Goal: Information Seeking & Learning: Learn about a topic

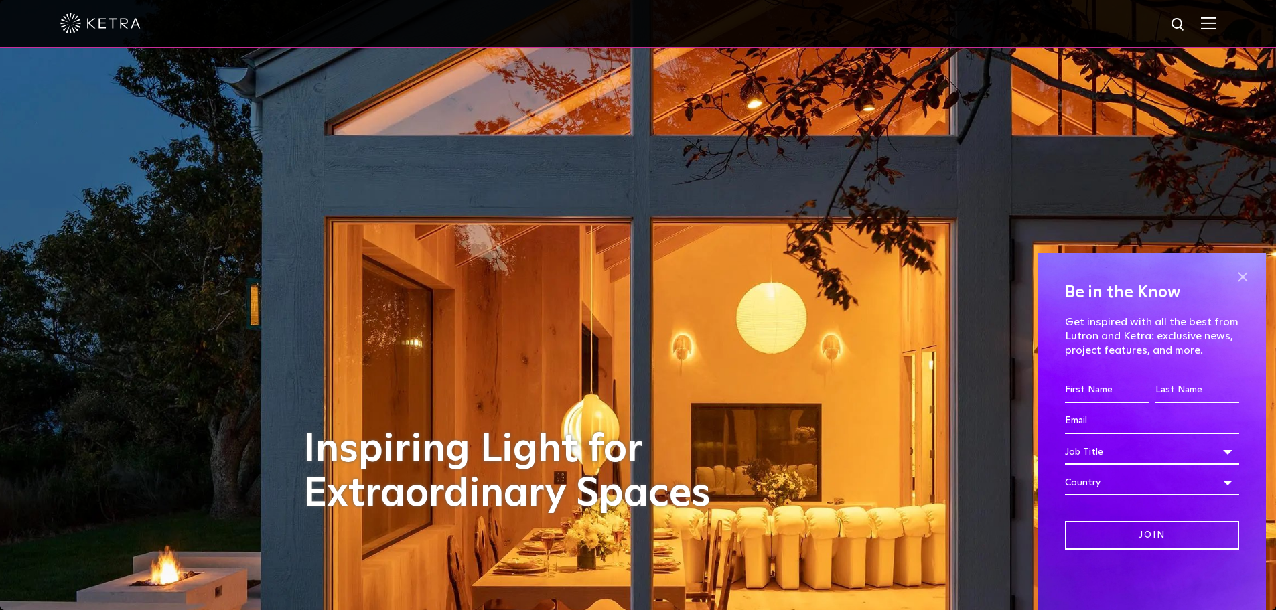
click at [1248, 277] on span at bounding box center [1243, 277] width 20 height 20
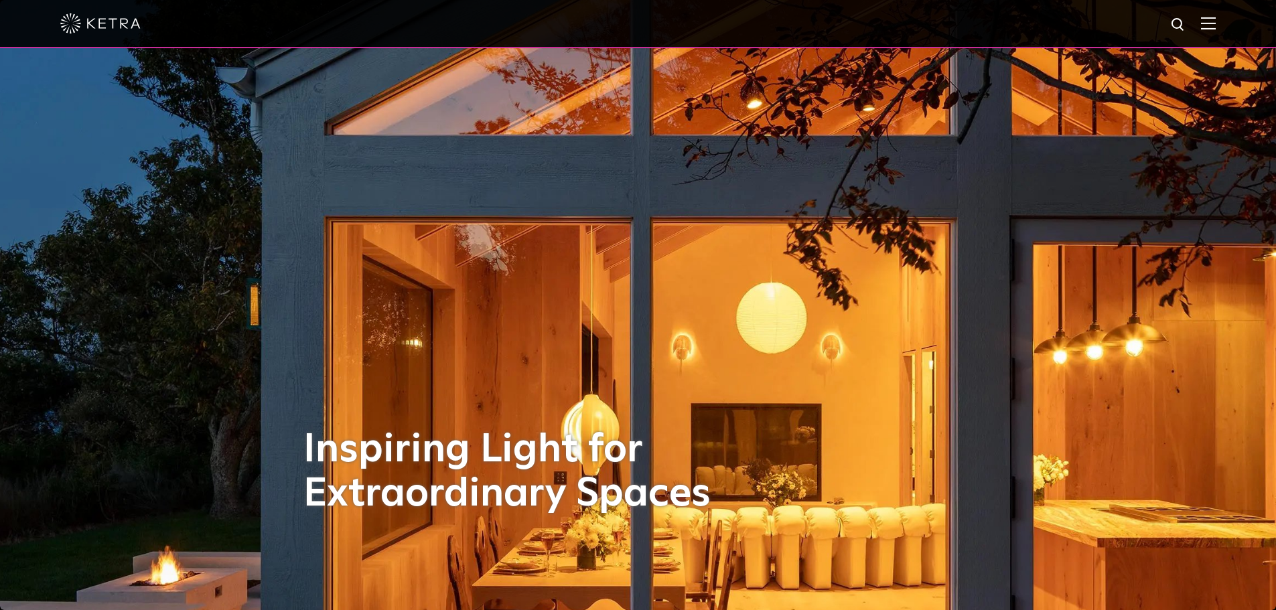
click at [934, 32] on div at bounding box center [638, 23] width 1156 height 47
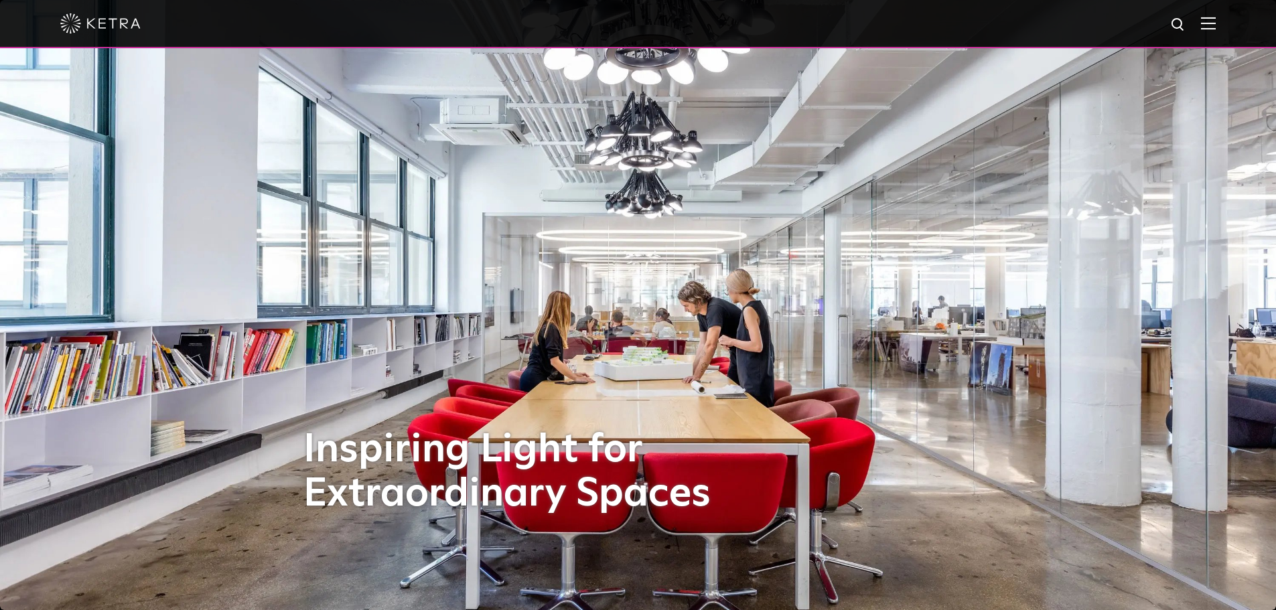
click at [1216, 29] on img at bounding box center [1208, 23] width 15 height 13
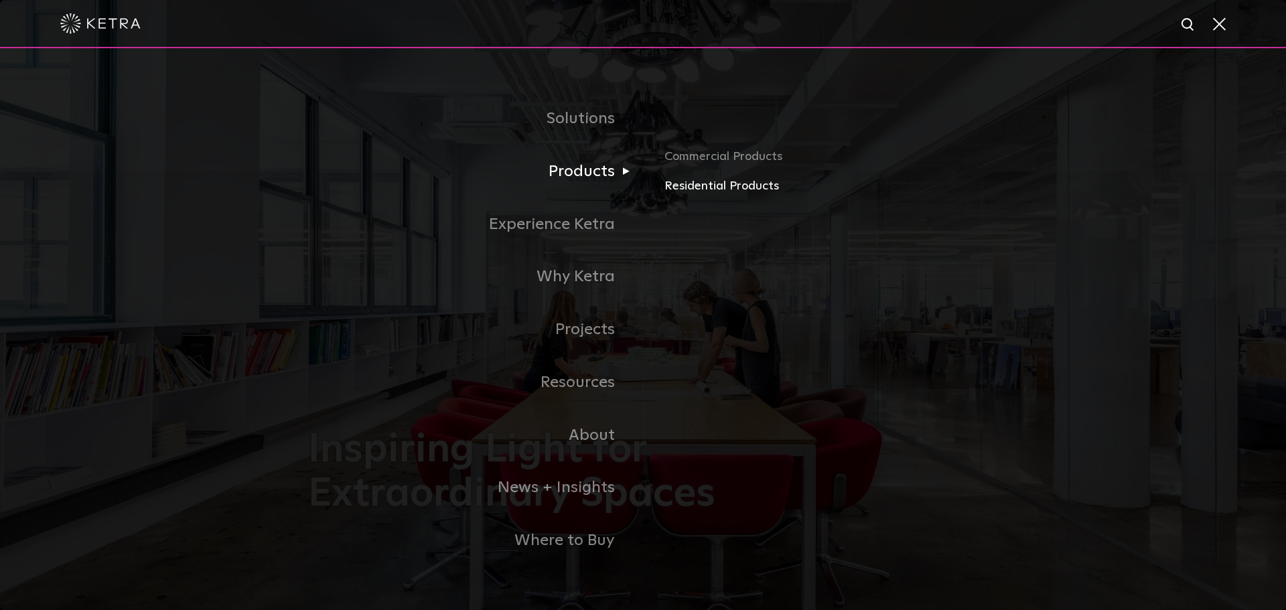
click at [685, 191] on link "Residential Products" at bounding box center [822, 186] width 314 height 19
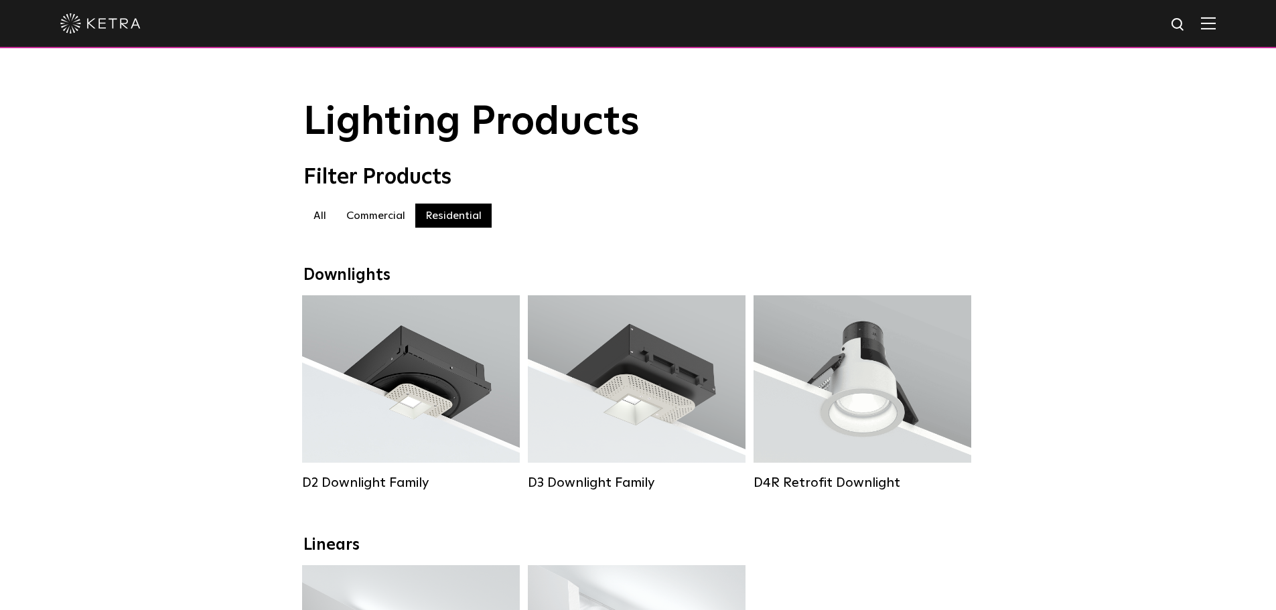
click at [1216, 19] on img at bounding box center [1208, 23] width 15 height 13
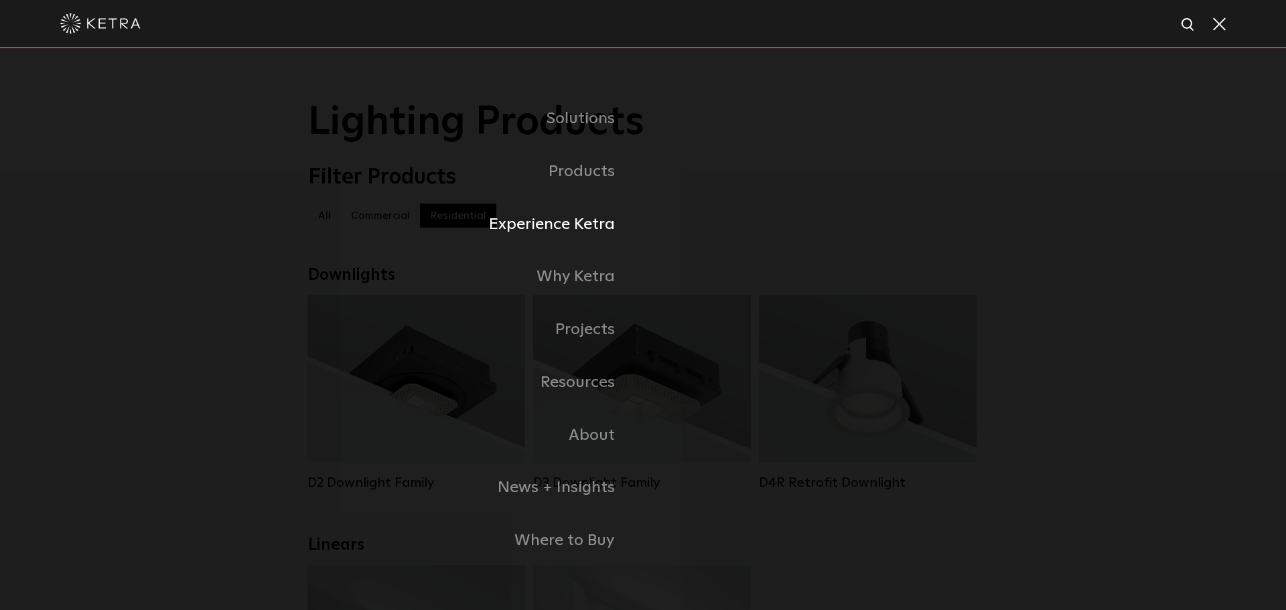
click at [584, 231] on link "Experience Ketra" at bounding box center [475, 224] width 335 height 53
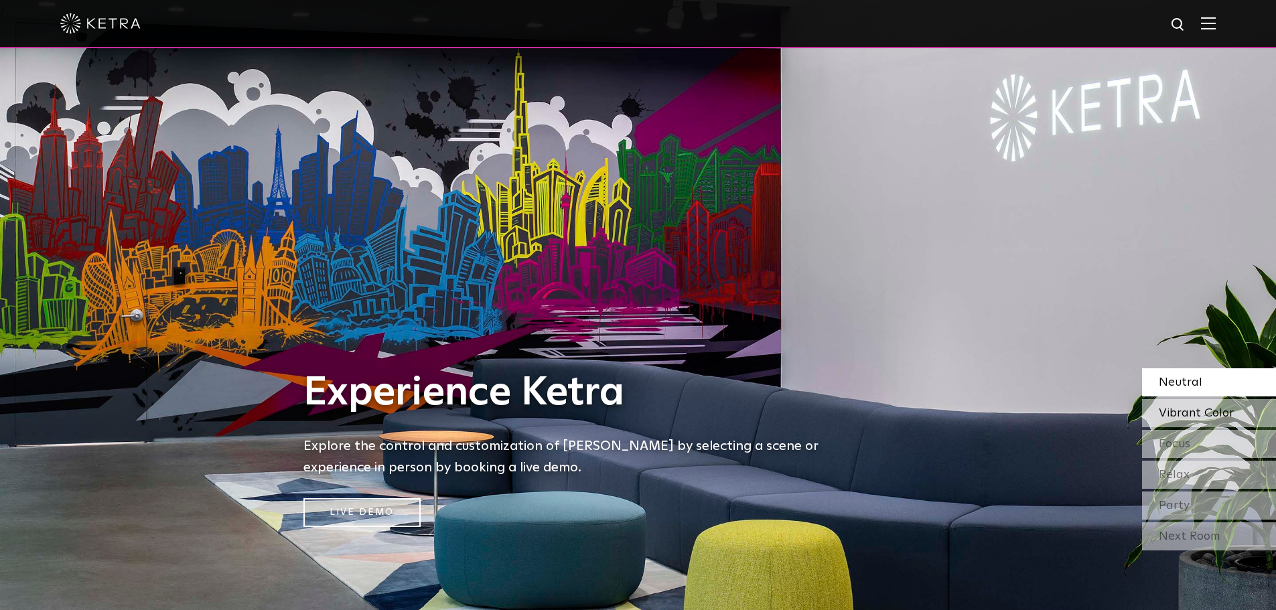
click at [1202, 411] on span "Vibrant Color" at bounding box center [1196, 413] width 75 height 12
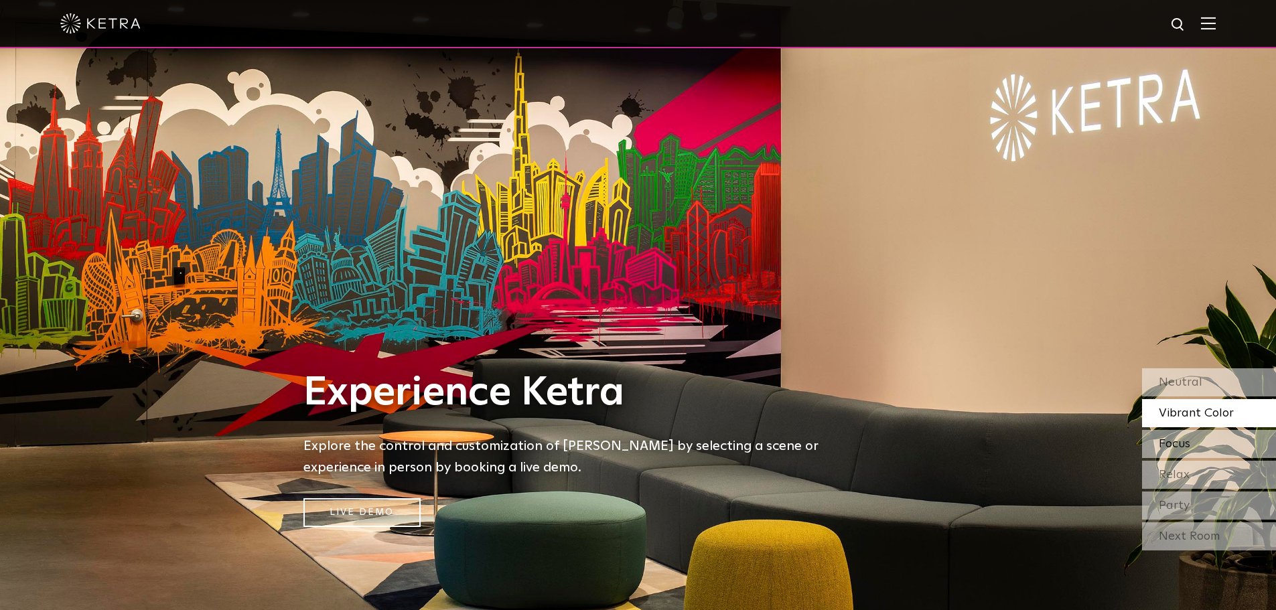
click at [1205, 444] on div "Focus" at bounding box center [1209, 444] width 134 height 28
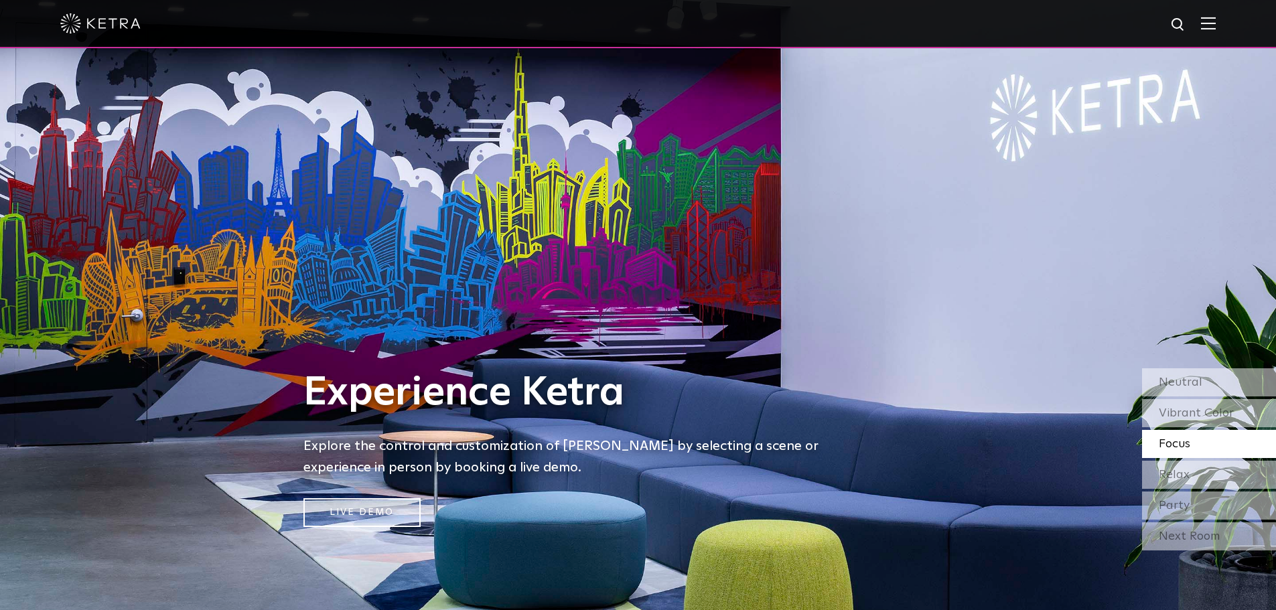
click at [1216, 25] on img at bounding box center [1208, 23] width 15 height 13
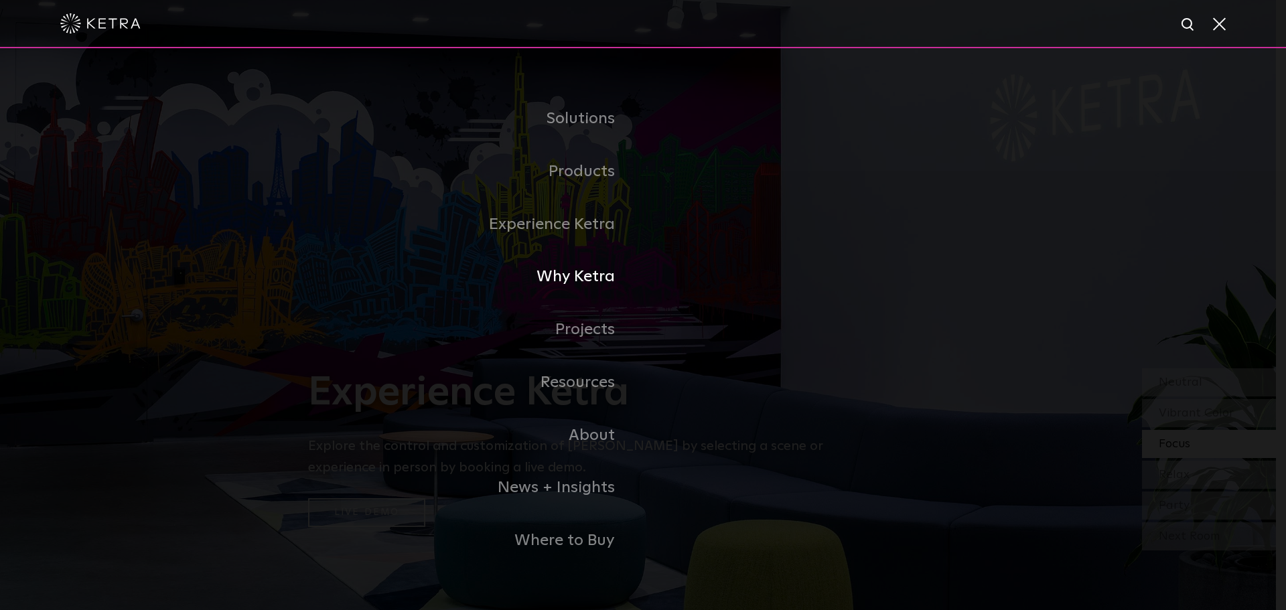
click at [610, 276] on link "Why Ketra" at bounding box center [475, 277] width 335 height 53
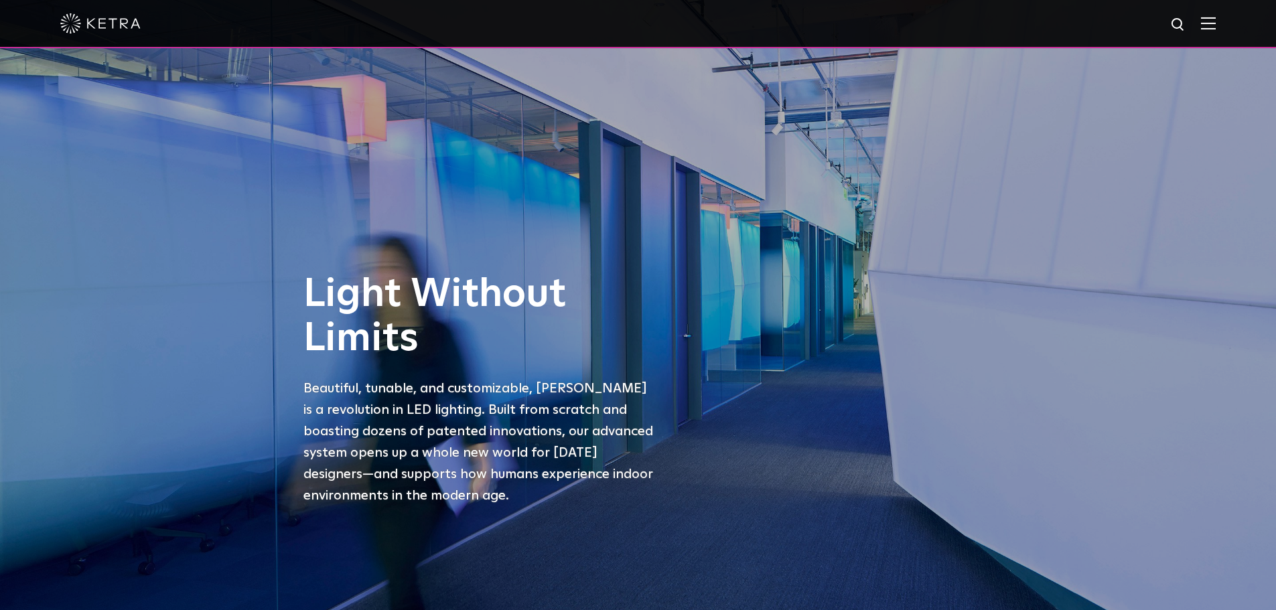
click at [1229, 23] on div at bounding box center [638, 24] width 1276 height 48
click at [1216, 28] on img at bounding box center [1208, 23] width 15 height 13
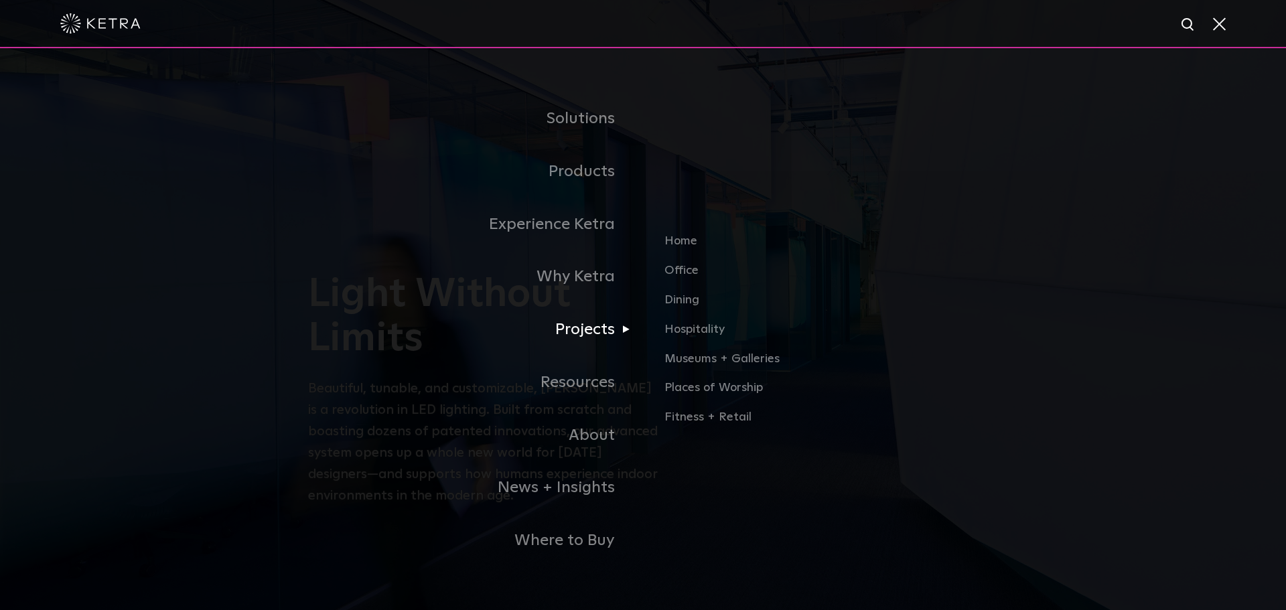
click at [575, 347] on link "Projects" at bounding box center [475, 330] width 335 height 53
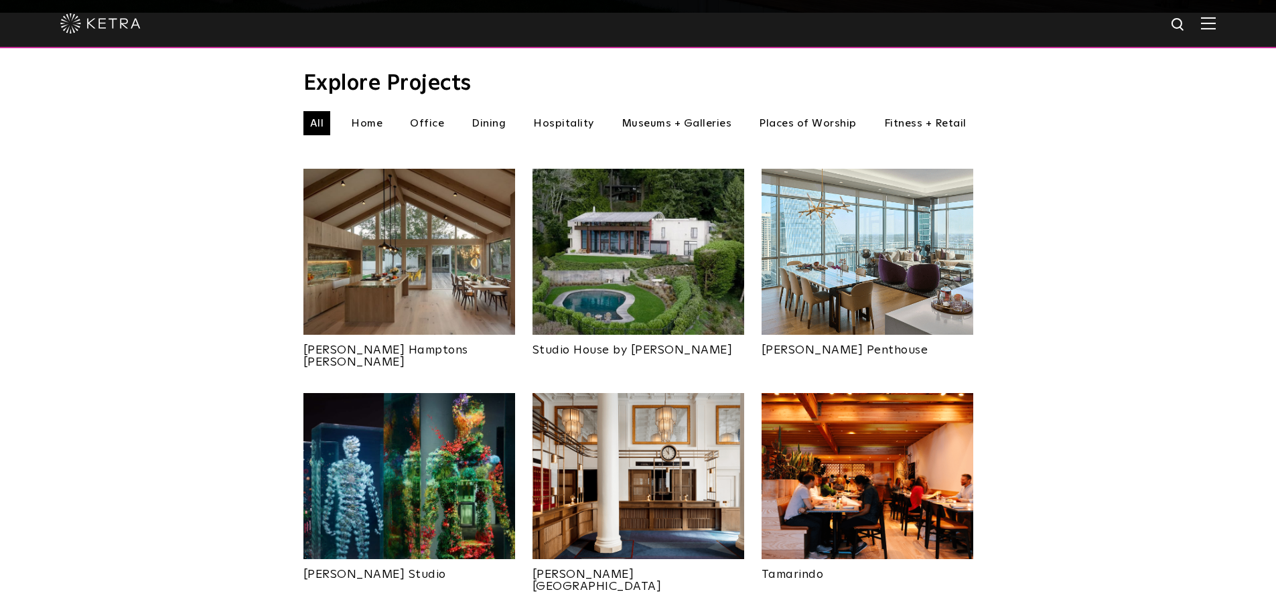
scroll to position [469, 0]
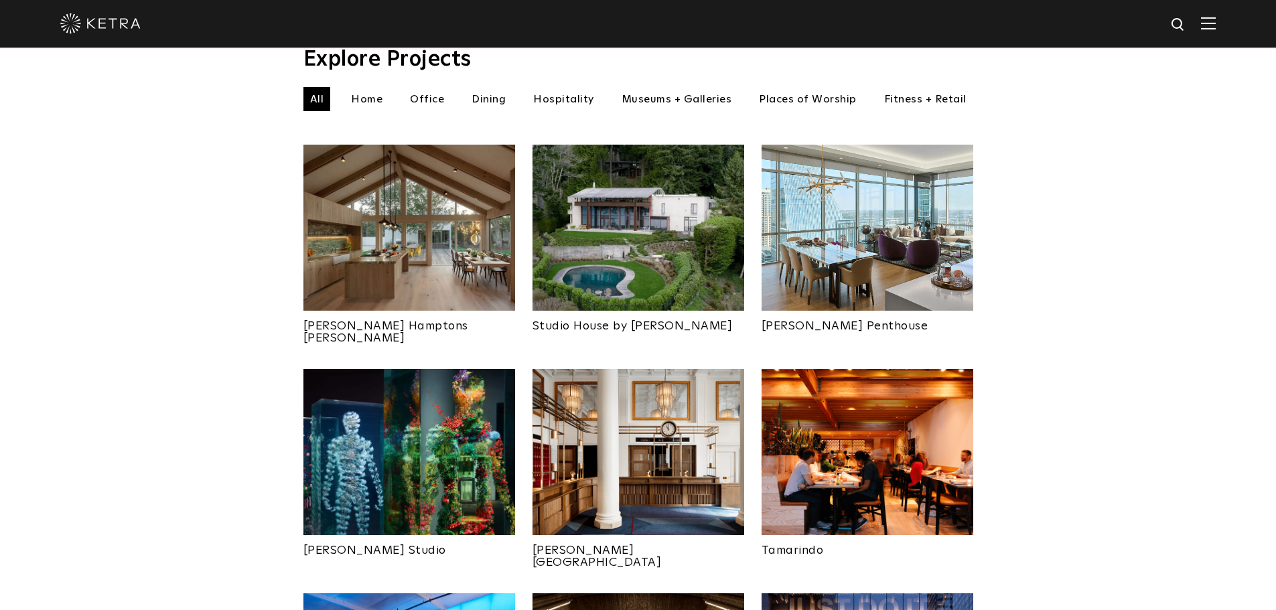
click at [426, 242] on img at bounding box center [410, 228] width 212 height 166
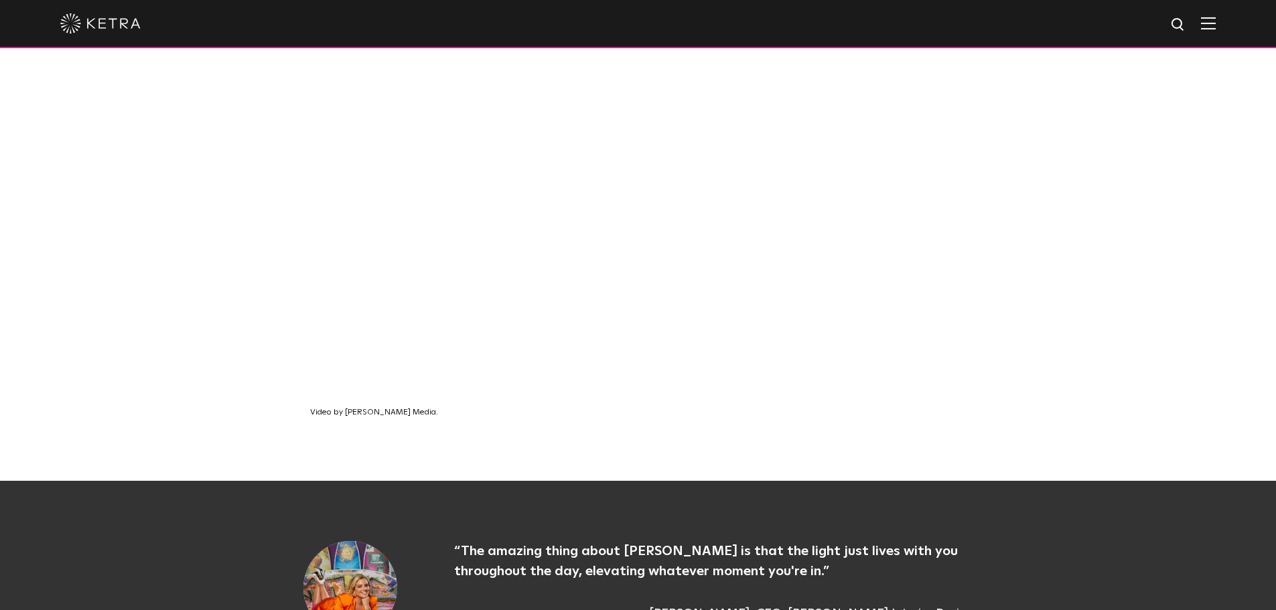
scroll to position [804, 0]
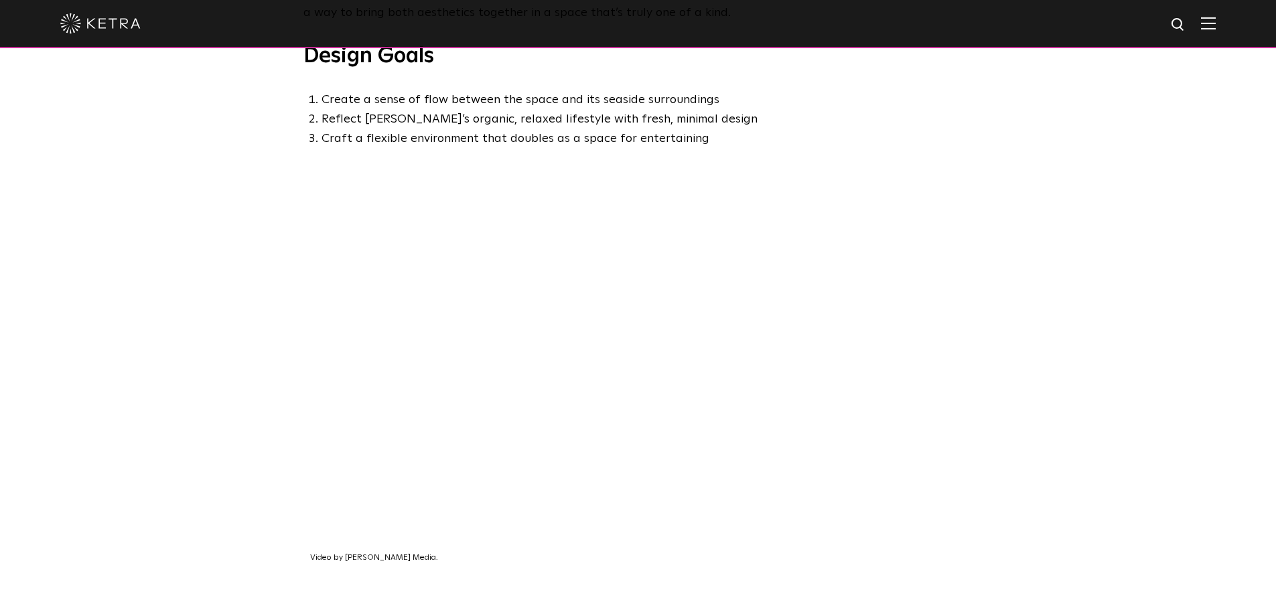
click at [1192, 407] on div "Video by Edwards Media." at bounding box center [638, 407] width 1276 height 438
click at [1188, 460] on div "Video by Edwards Media." at bounding box center [638, 407] width 1276 height 438
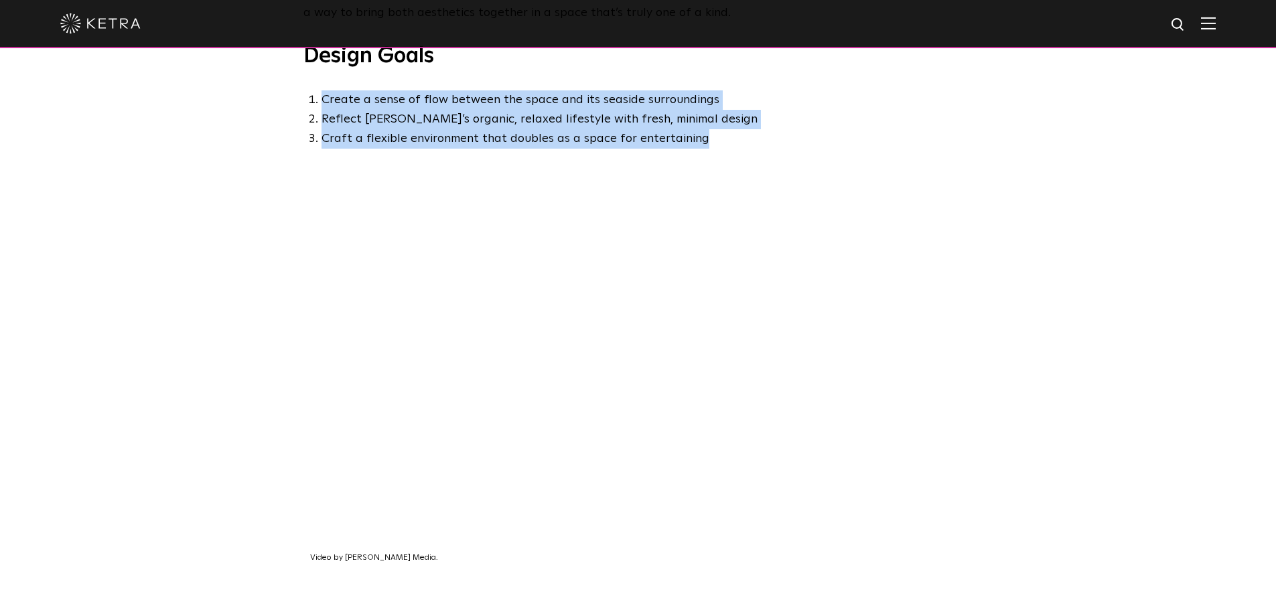
drag, startPoint x: 308, startPoint y: 88, endPoint x: 779, endPoint y: 129, distance: 473.5
click at [763, 131] on ol "Create a sense of flow between the space and its seaside surroundings Reflect S…" at bounding box center [639, 119] width 670 height 58
click at [838, 129] on li "Craft a flexible environment that doubles as a space for entertaining" at bounding box center [648, 138] width 652 height 19
click at [412, 110] on li "Reflect Sasha’s organic, relaxed lifestyle with fresh, minimal design" at bounding box center [648, 119] width 652 height 19
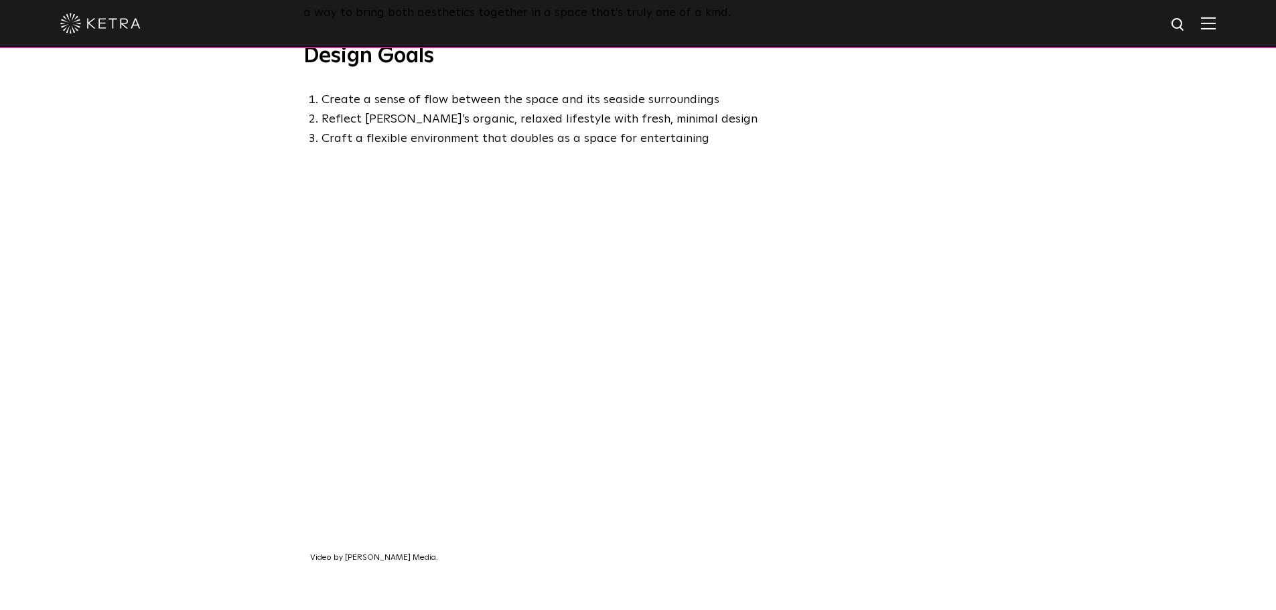
click at [1104, 344] on div "Video by Edwards Media." at bounding box center [638, 407] width 1276 height 438
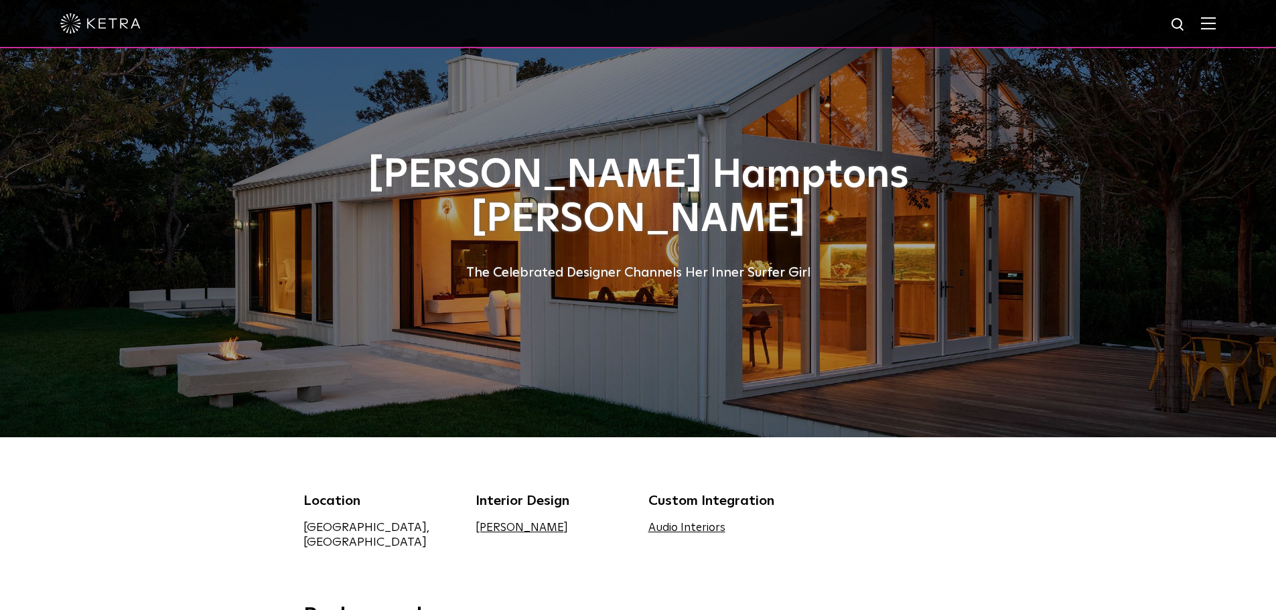
scroll to position [0, 0]
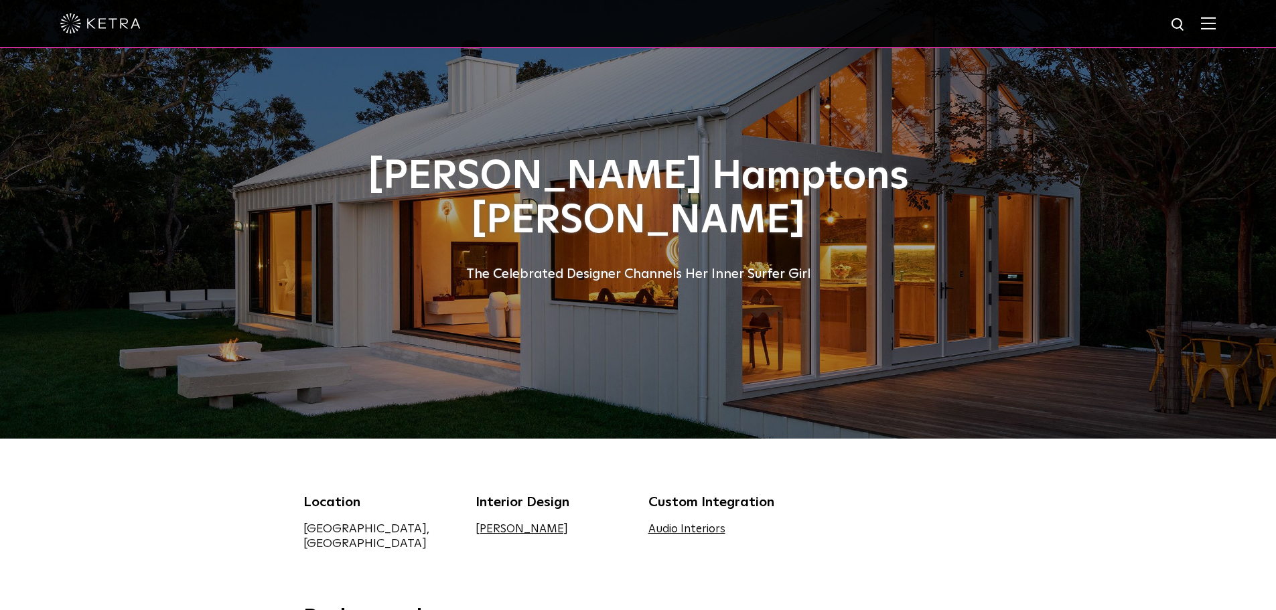
click at [1216, 23] on img at bounding box center [1208, 23] width 15 height 13
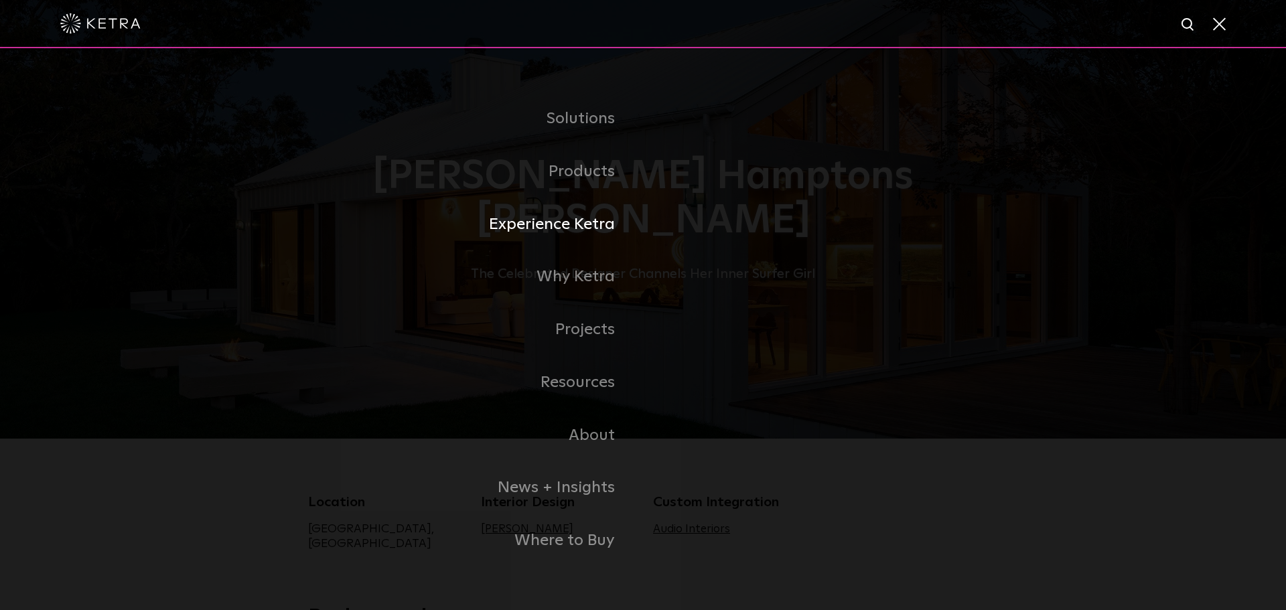
click at [560, 226] on link "Experience Ketra" at bounding box center [475, 224] width 335 height 53
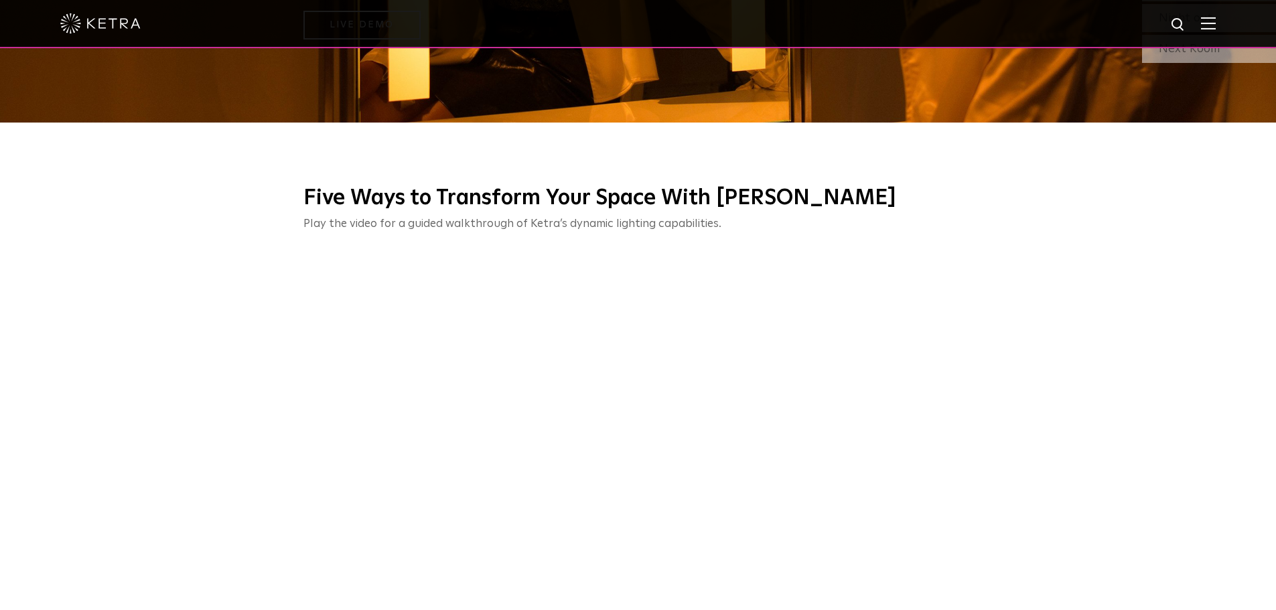
scroll to position [536, 0]
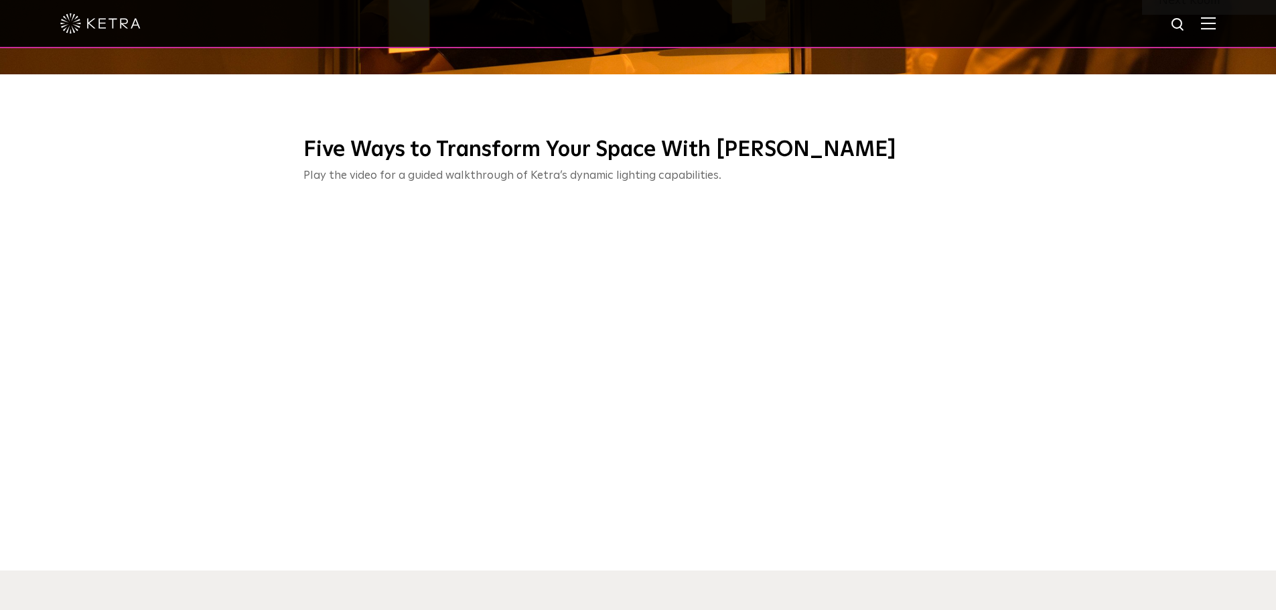
click at [1061, 337] on div "Five Ways to Transform Your Space With [PERSON_NAME] Play the video for a guide…" at bounding box center [638, 342] width 1276 height 458
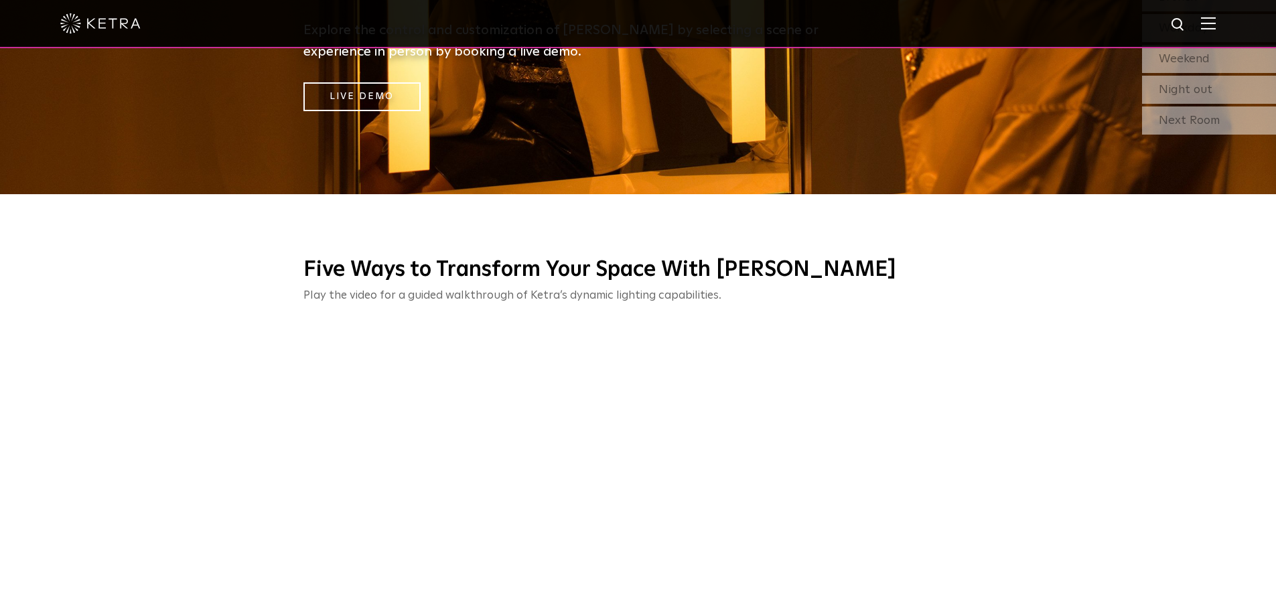
scroll to position [0, 0]
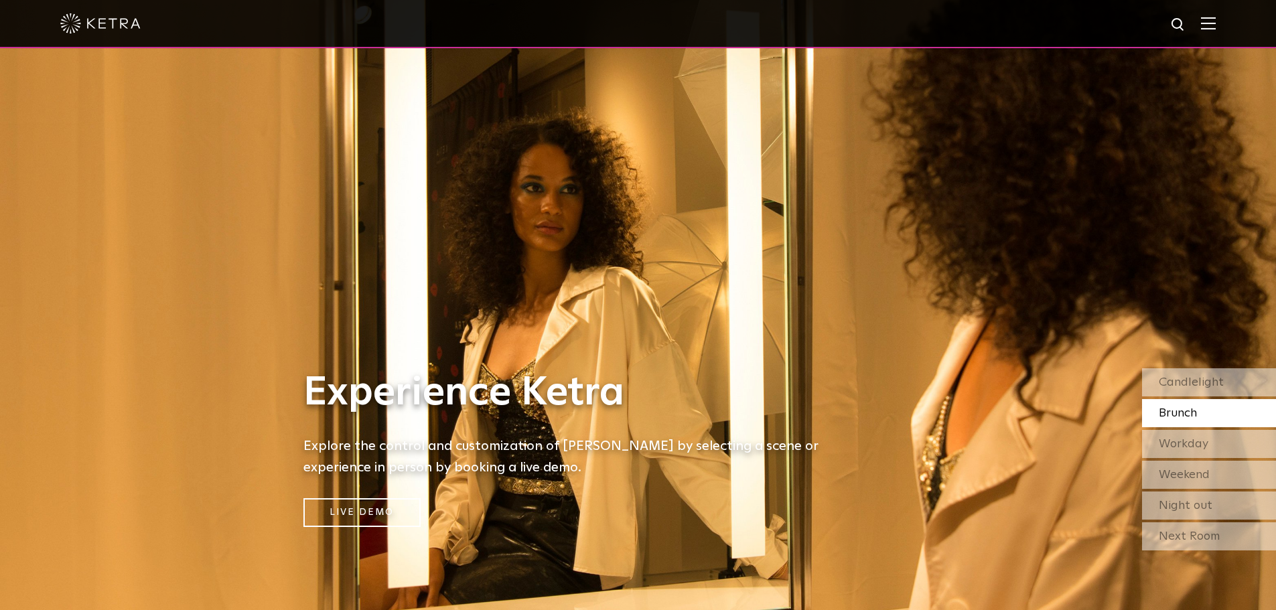
click at [1216, 36] on div at bounding box center [638, 23] width 1156 height 47
click at [1216, 27] on img at bounding box center [1208, 23] width 15 height 13
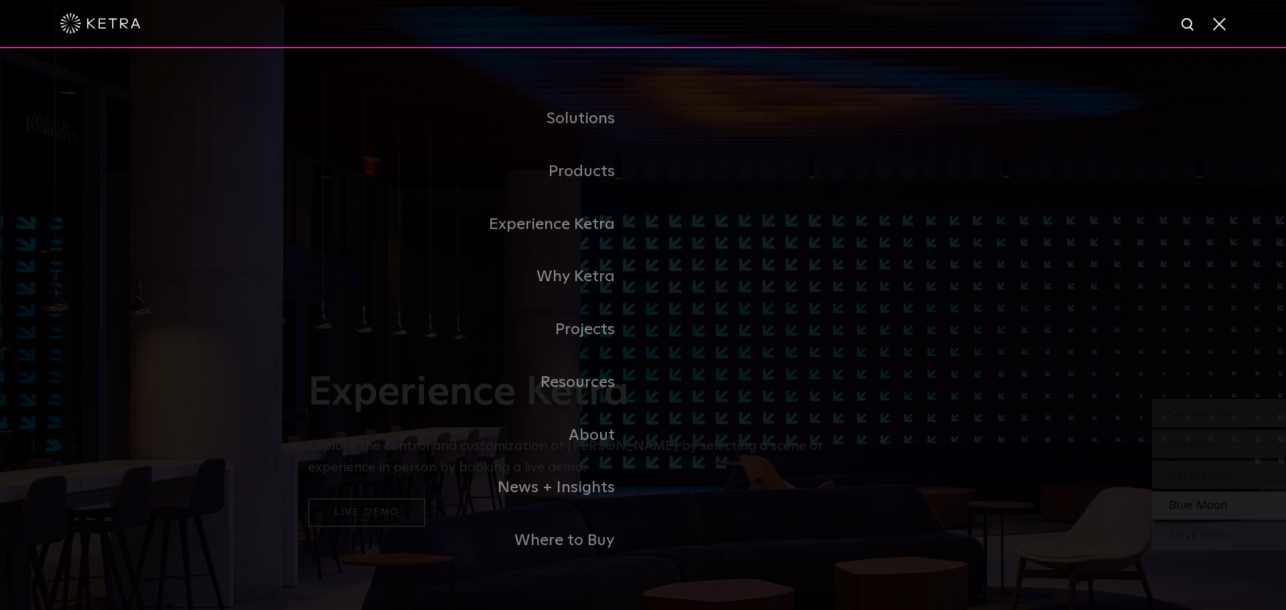
click at [1214, 29] on span at bounding box center [1218, 23] width 15 height 13
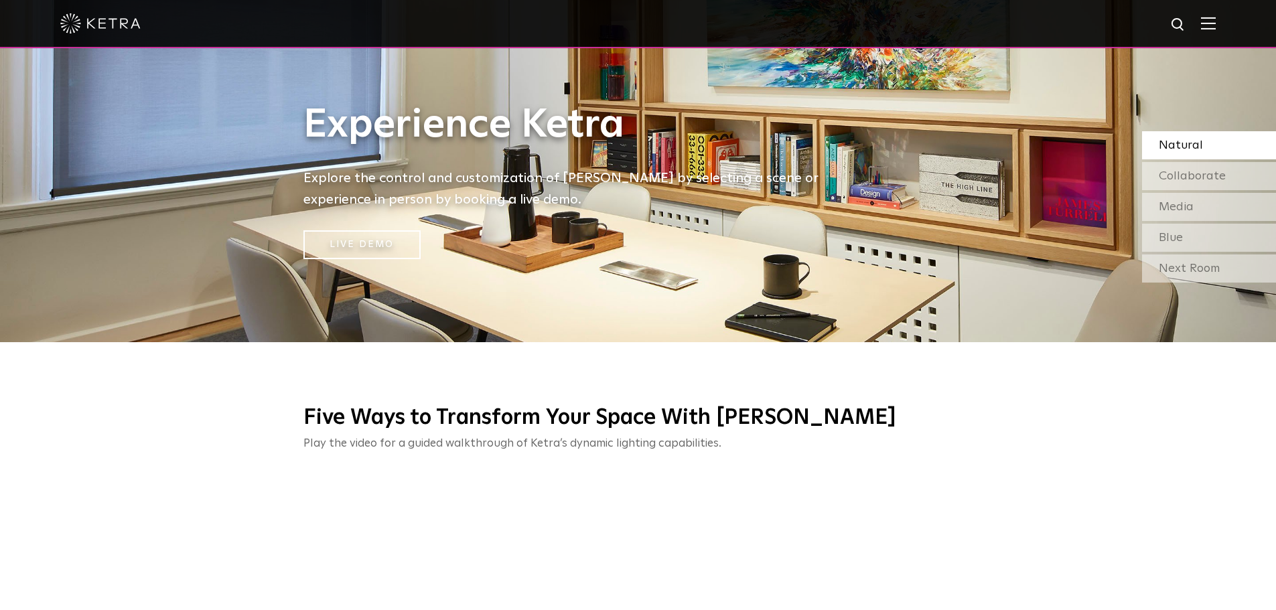
scroll to position [469, 0]
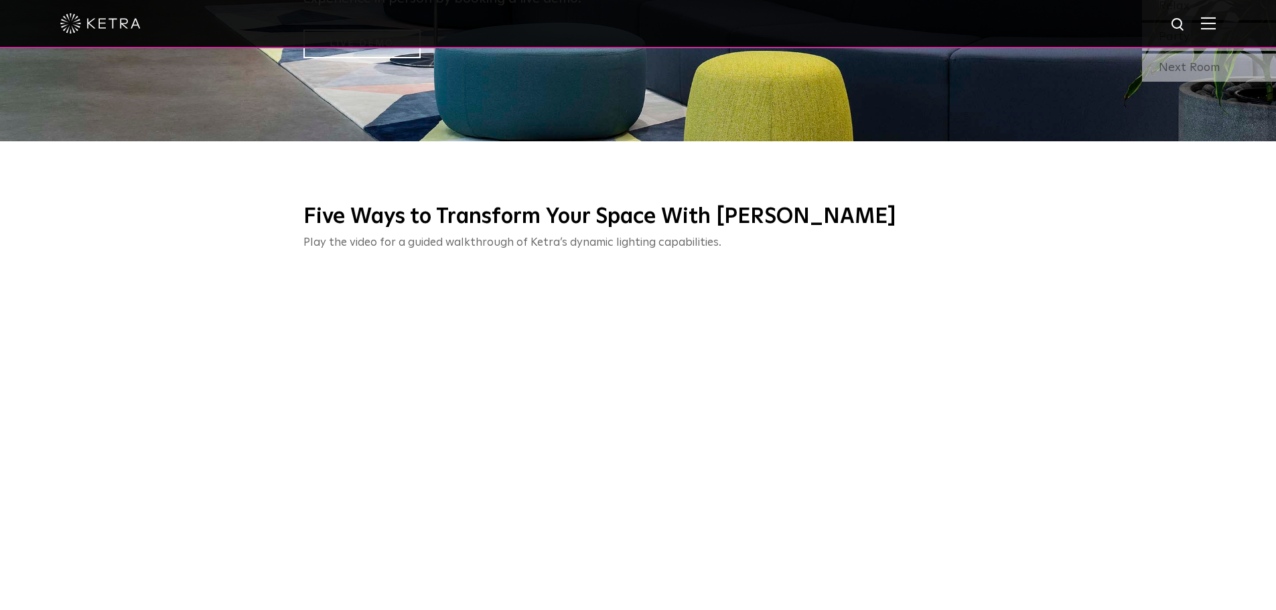
click at [637, 226] on h3 "Five Ways to Transform Your Space With [PERSON_NAME]" at bounding box center [639, 218] width 670 height 28
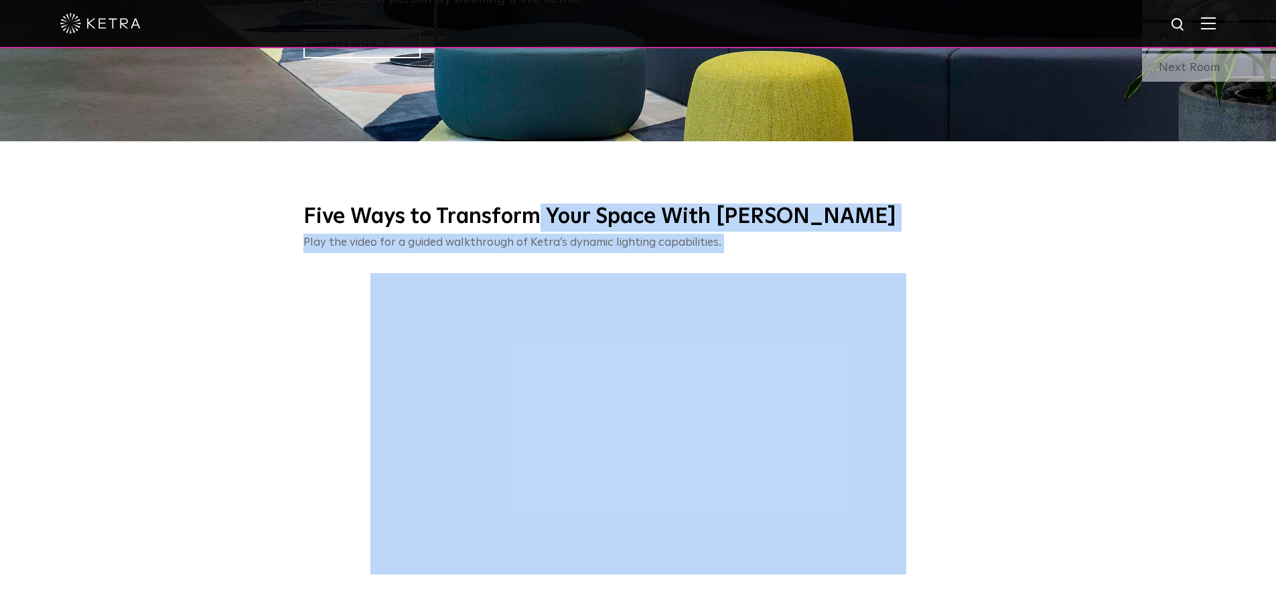
drag, startPoint x: 535, startPoint y: 210, endPoint x: 903, endPoint y: 263, distance: 371.5
click at [903, 263] on div "Five Ways to Transform Your Space With [PERSON_NAME] Play the video for a guide…" at bounding box center [639, 399] width 670 height 391
click at [827, 258] on div "Play the video for a guided walkthrough of Ketra’s dynamic lighting capabilitie…" at bounding box center [639, 414] width 670 height 360
click at [803, 249] on p "Play the video for a guided walkthrough of Ketra’s dynamic lighting capabilitie…" at bounding box center [605, 243] width 603 height 19
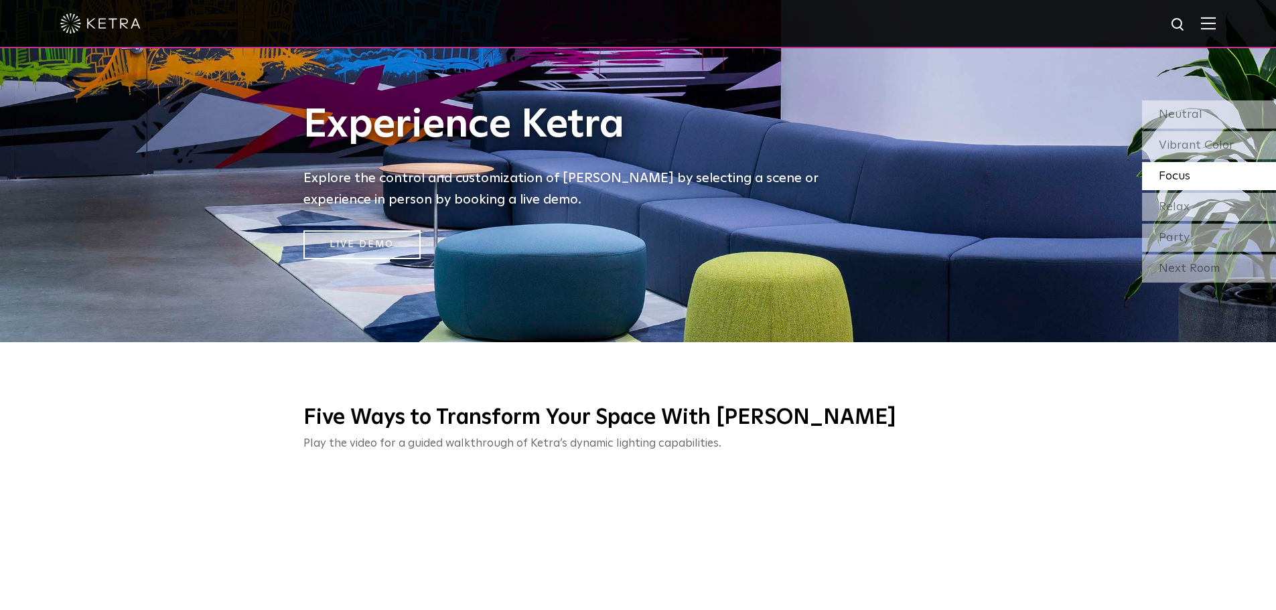
scroll to position [0, 0]
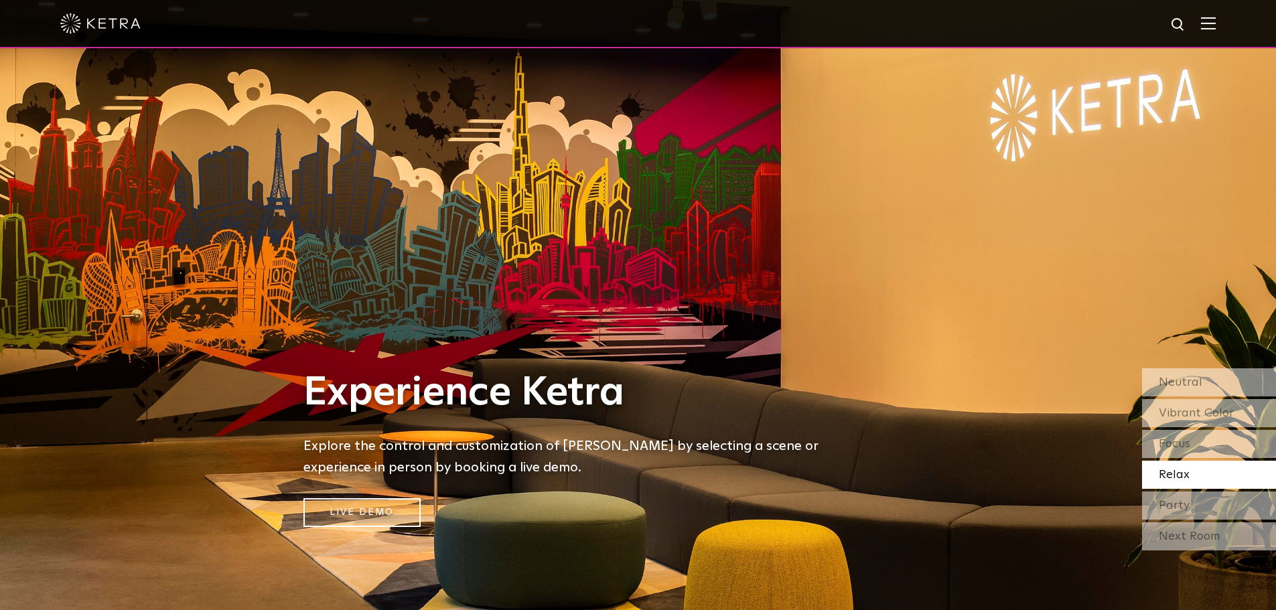
drag, startPoint x: 316, startPoint y: 401, endPoint x: 786, endPoint y: 511, distance: 482.4
click at [786, 511] on div "Experience [PERSON_NAME] Explore the control and customization of [PERSON_NAME]…" at bounding box center [571, 449] width 563 height 156
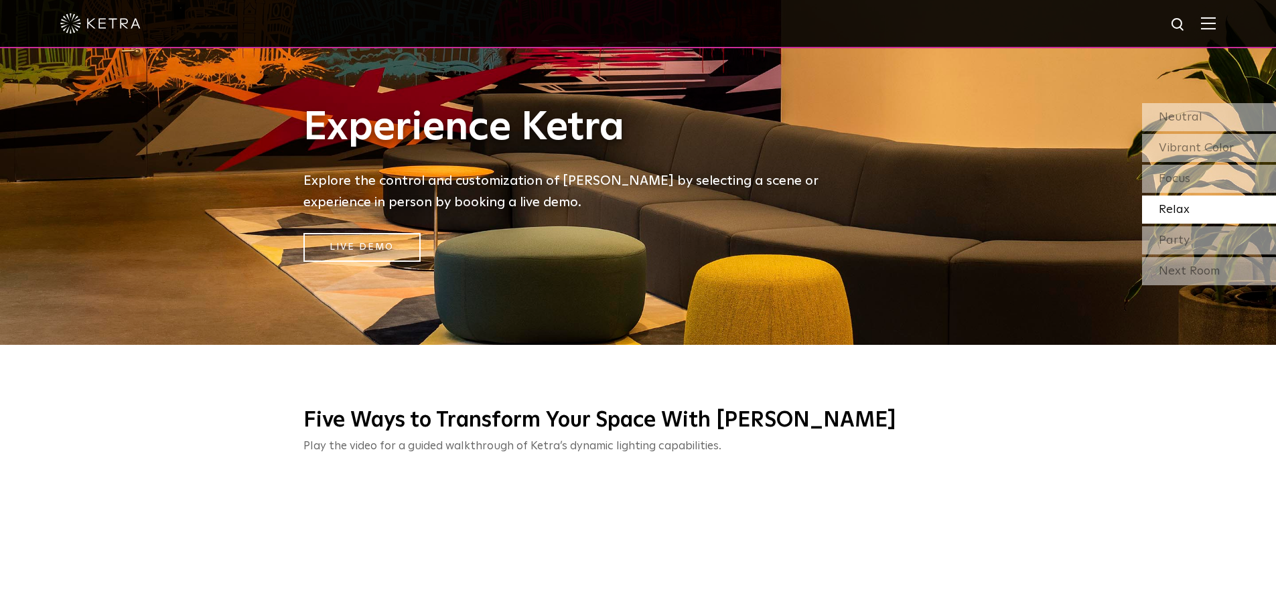
scroll to position [268, 0]
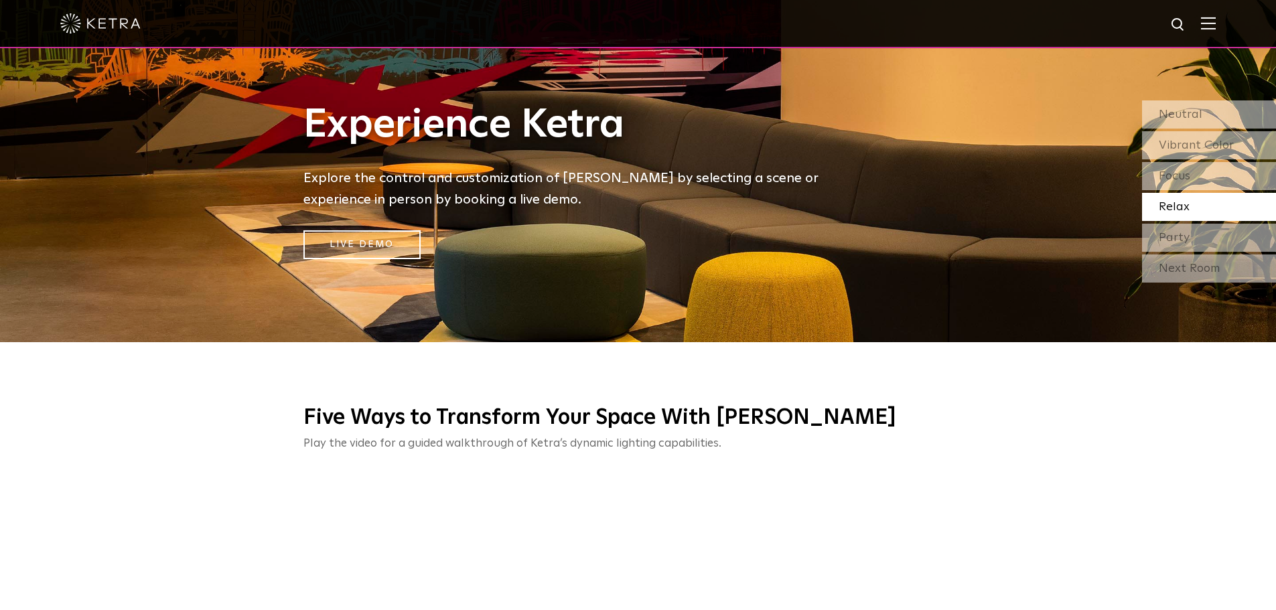
click at [803, 395] on div "Five Ways to Transform Your Space With [PERSON_NAME] Play the video for a guide…" at bounding box center [638, 610] width 1276 height 458
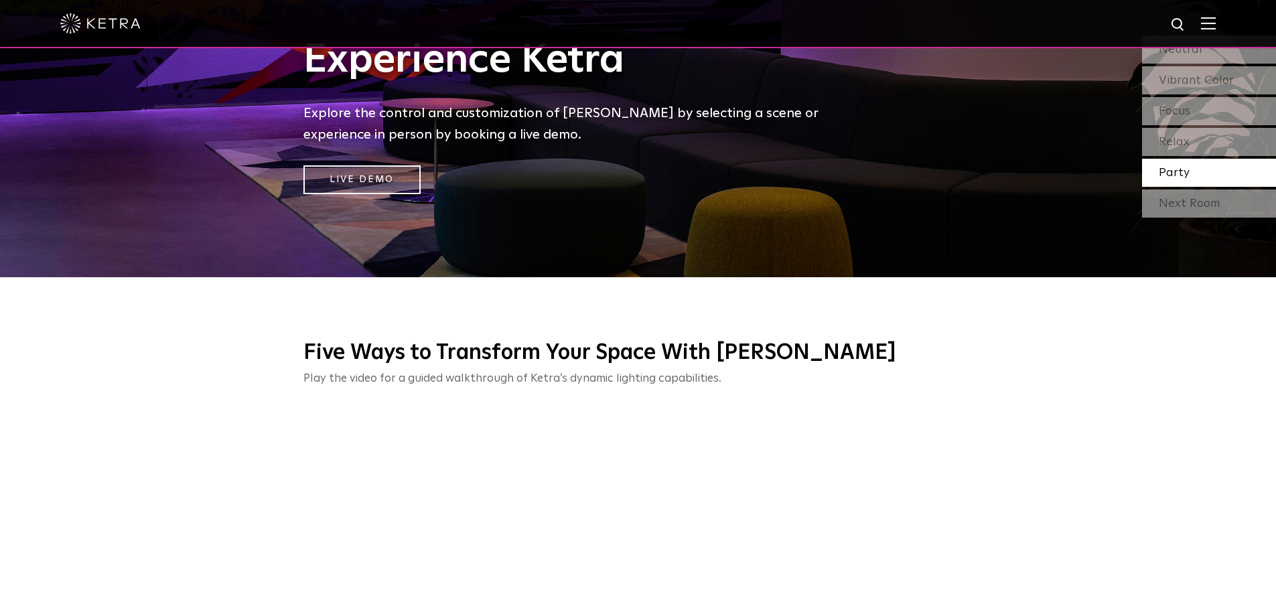
scroll to position [335, 0]
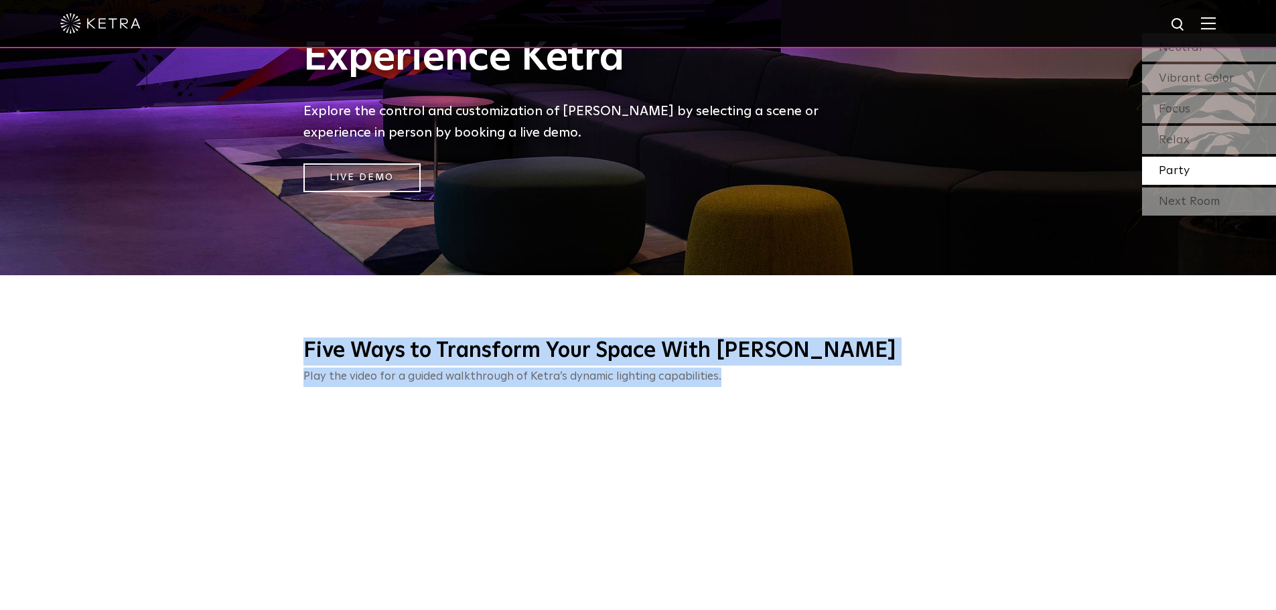
drag, startPoint x: 295, startPoint y: 358, endPoint x: 737, endPoint y: 381, distance: 442.8
click at [737, 381] on div "Five Ways to Transform Your Space With [PERSON_NAME] Play the video for a guide…" at bounding box center [638, 533] width 697 height 391
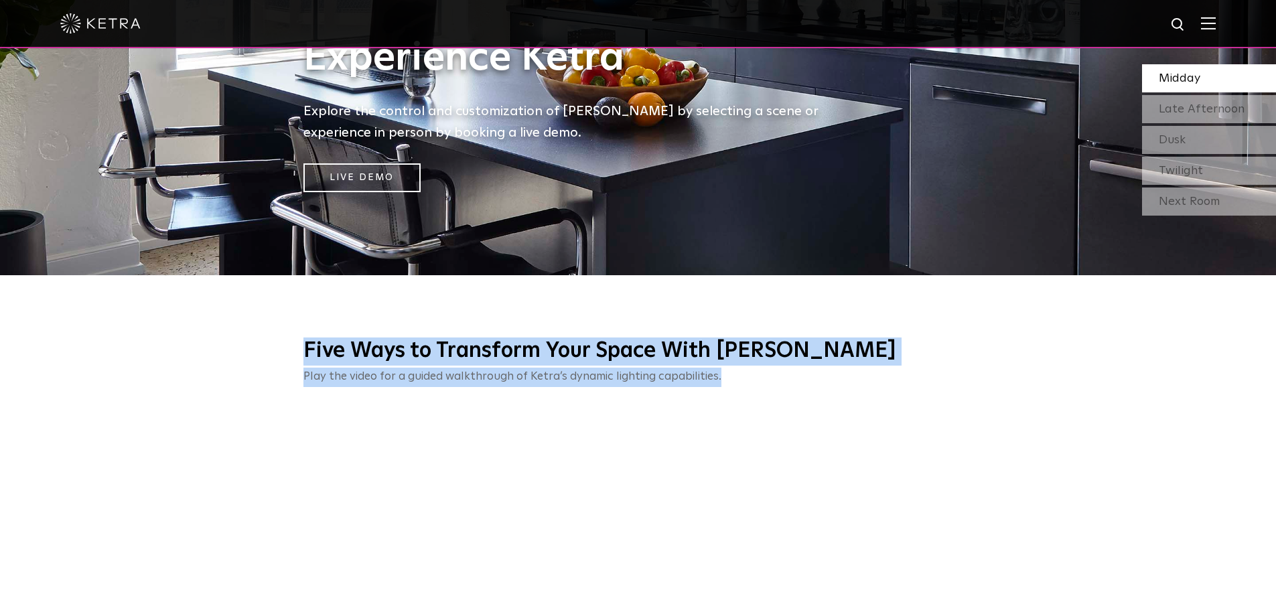
click at [740, 381] on p "Play the video for a guided walkthrough of Ketra’s dynamic lighting capabilitie…" at bounding box center [605, 377] width 603 height 19
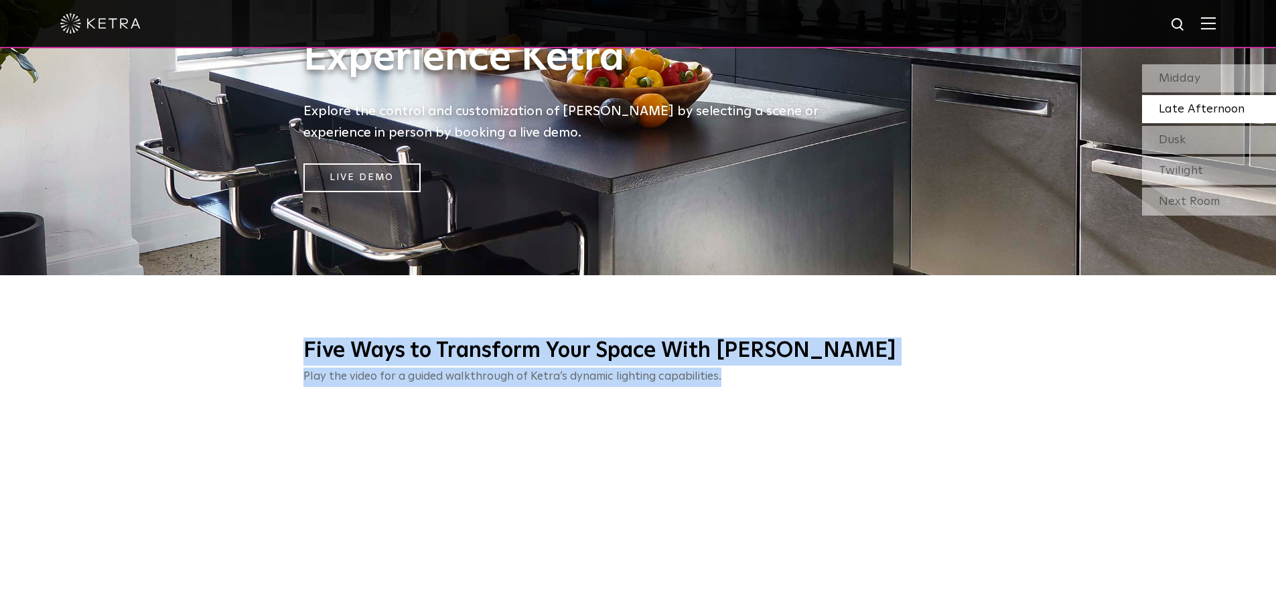
drag, startPoint x: 730, startPoint y: 377, endPoint x: 299, endPoint y: 344, distance: 432.0
click at [299, 344] on div "Five Ways to Transform Your Space With [PERSON_NAME] Play the video for a guide…" at bounding box center [638, 533] width 697 height 391
drag, startPoint x: 304, startPoint y: 348, endPoint x: 772, endPoint y: 379, distance: 469.3
click at [772, 379] on div "Five Ways to Transform Your Space With [PERSON_NAME] Play the video for a guide…" at bounding box center [639, 533] width 670 height 391
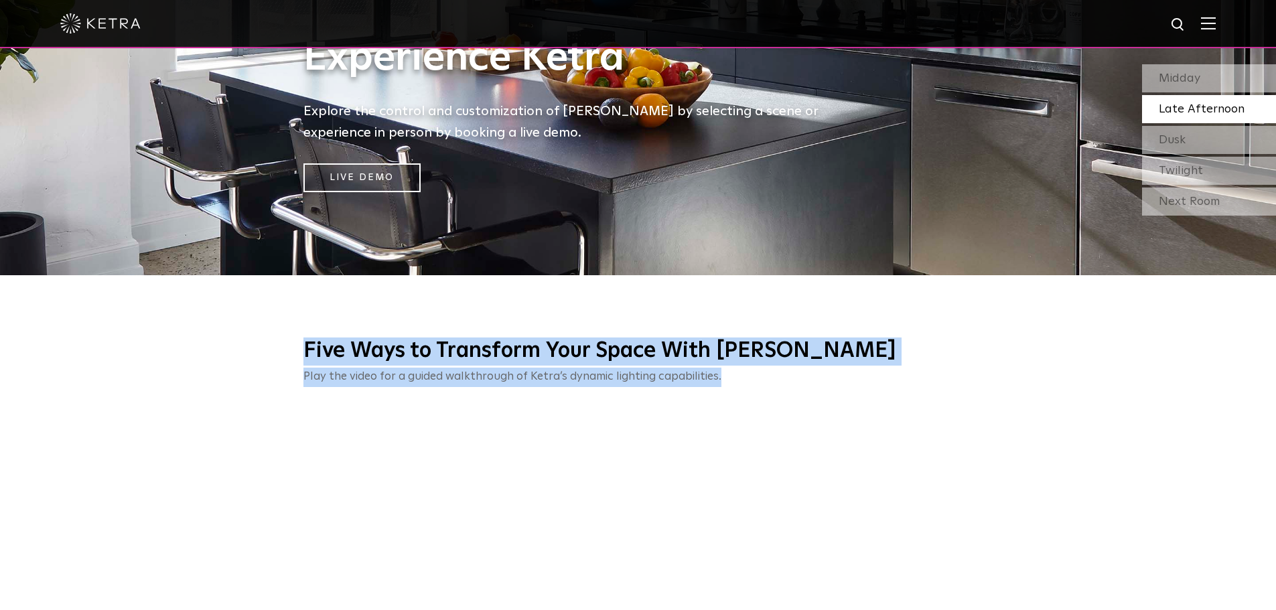
click at [793, 369] on p "Play the video for a guided walkthrough of Ketra’s dynamic lighting capabilitie…" at bounding box center [605, 377] width 603 height 19
